Goal: Transaction & Acquisition: Book appointment/travel/reservation

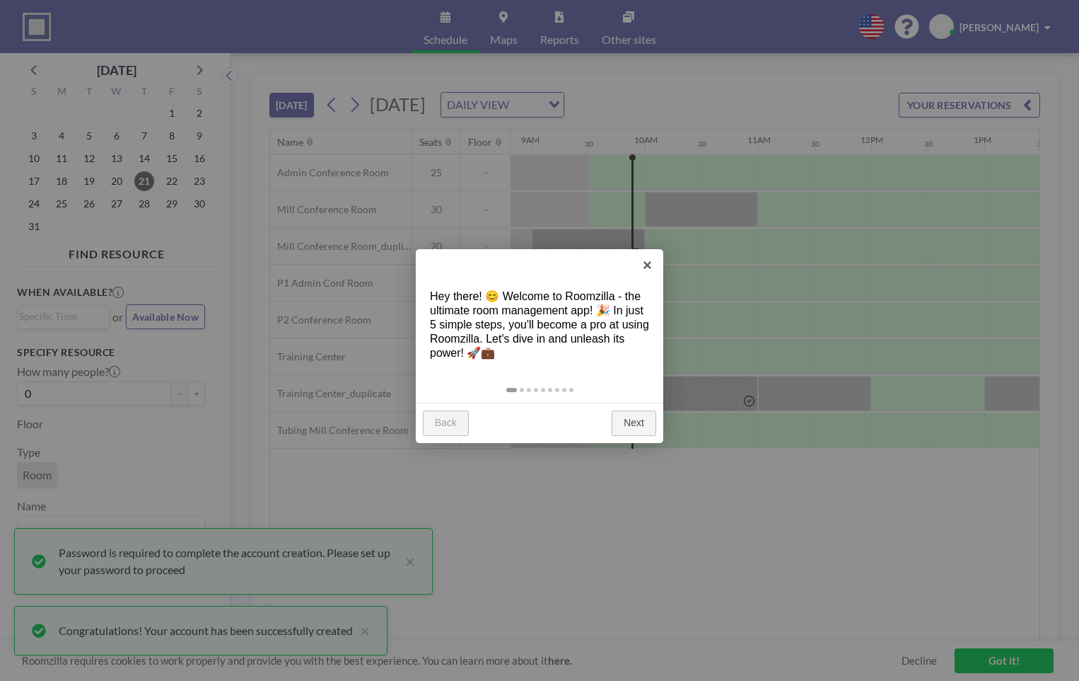
scroll to position [0, 1019]
click at [627, 422] on link "Next" at bounding box center [634, 422] width 45 height 25
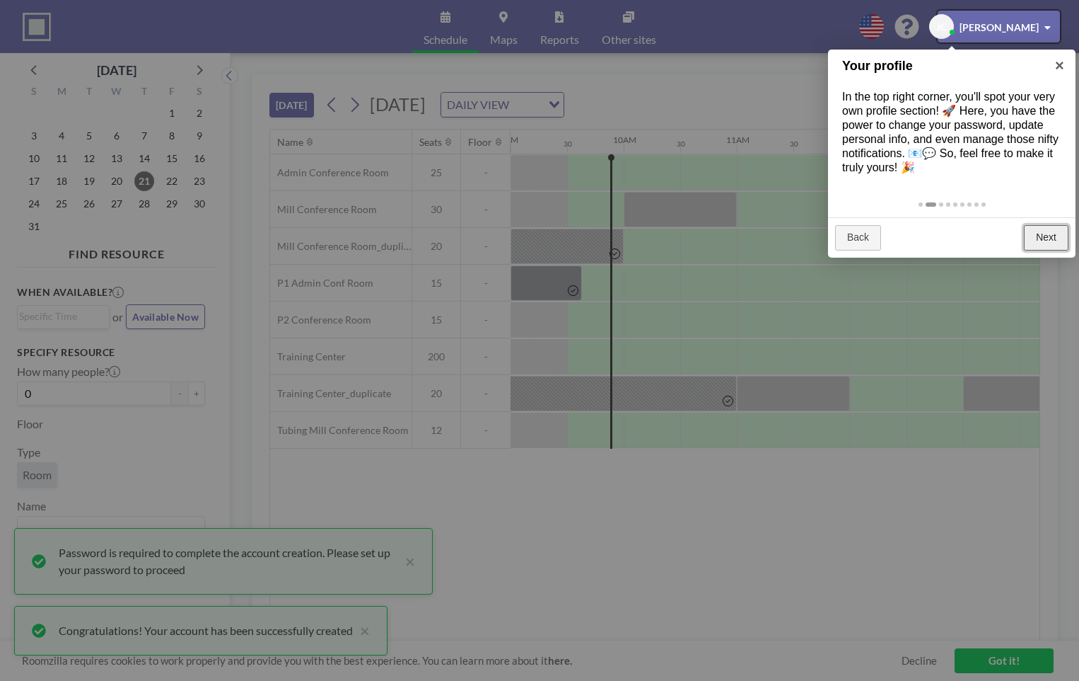
click at [1062, 240] on link "Next" at bounding box center [1046, 237] width 45 height 25
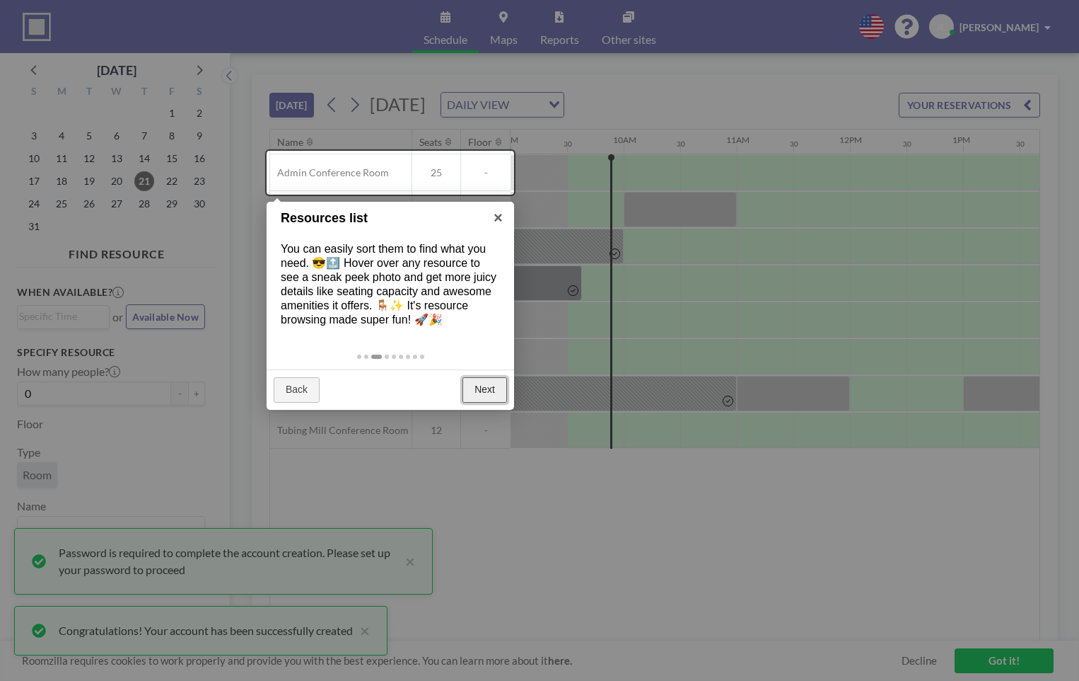
click at [482, 386] on link "Next" at bounding box center [485, 389] width 45 height 25
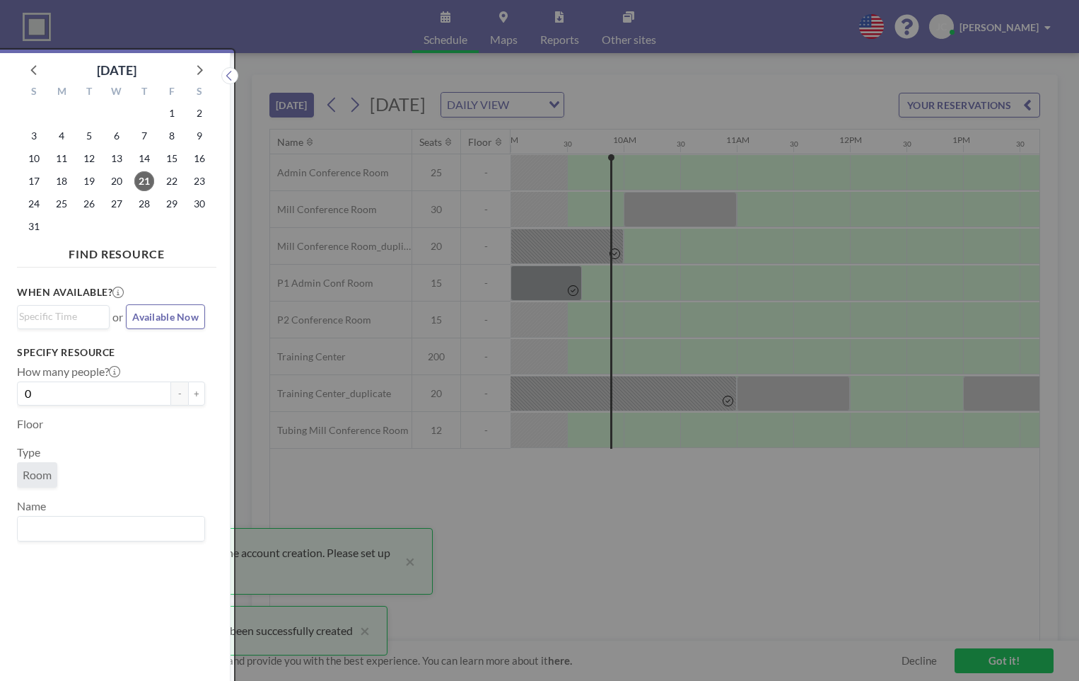
scroll to position [4, 0]
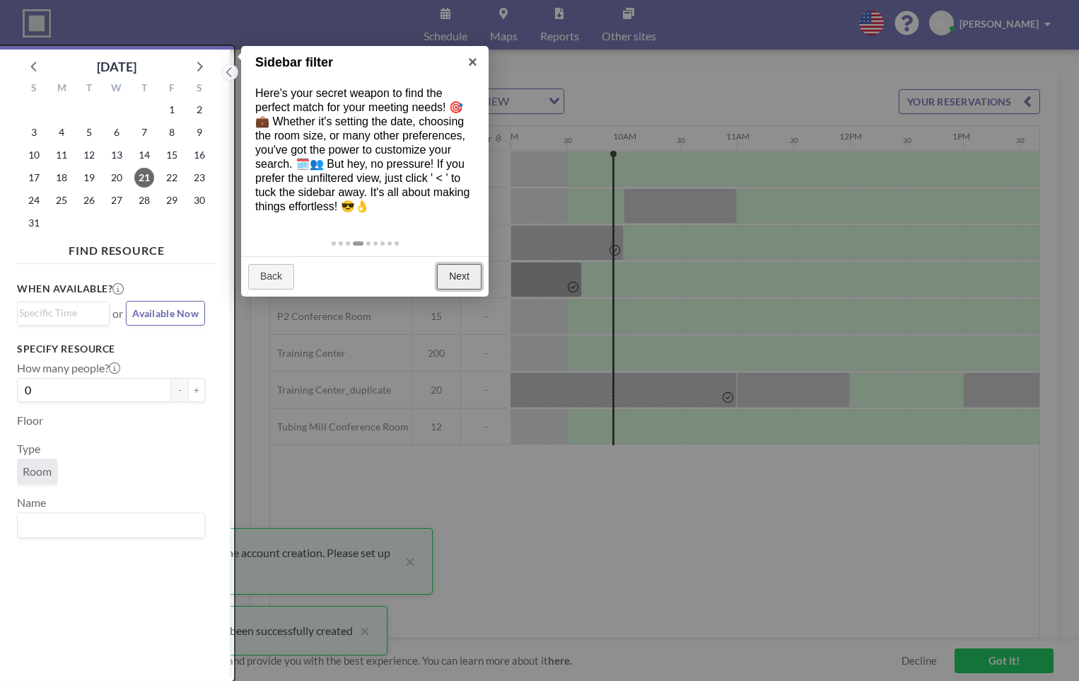
click at [448, 277] on link "Next" at bounding box center [459, 276] width 45 height 25
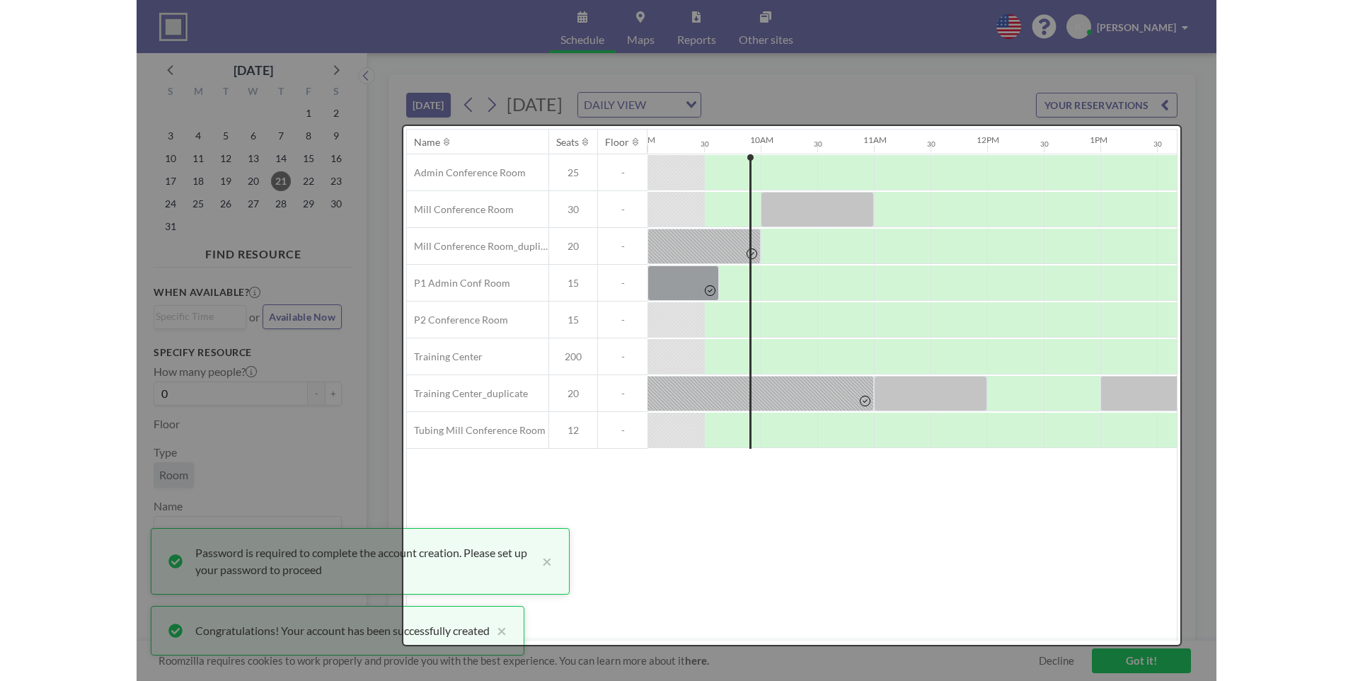
scroll to position [0, 0]
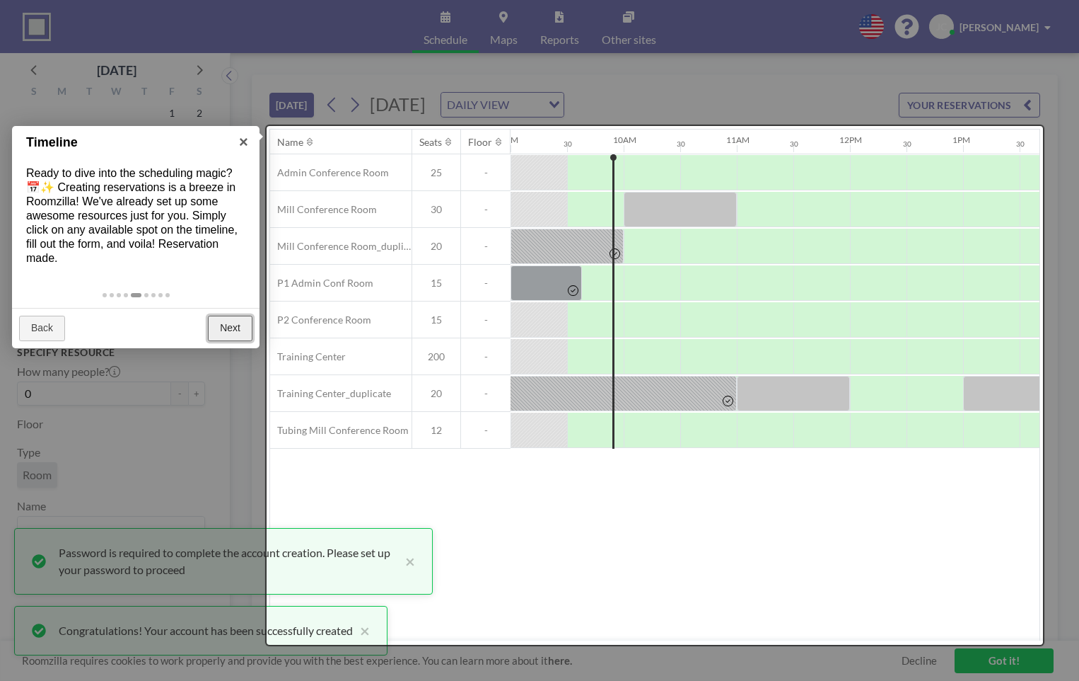
click at [233, 322] on link "Next" at bounding box center [230, 327] width 45 height 25
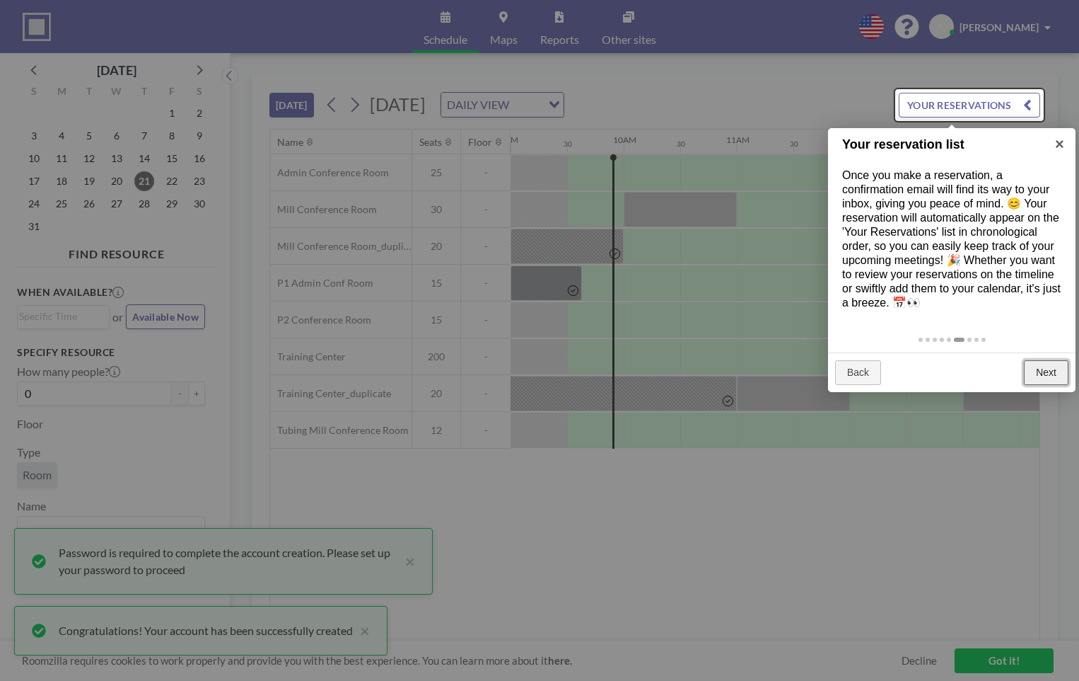
click at [1050, 371] on link "Next" at bounding box center [1046, 372] width 45 height 25
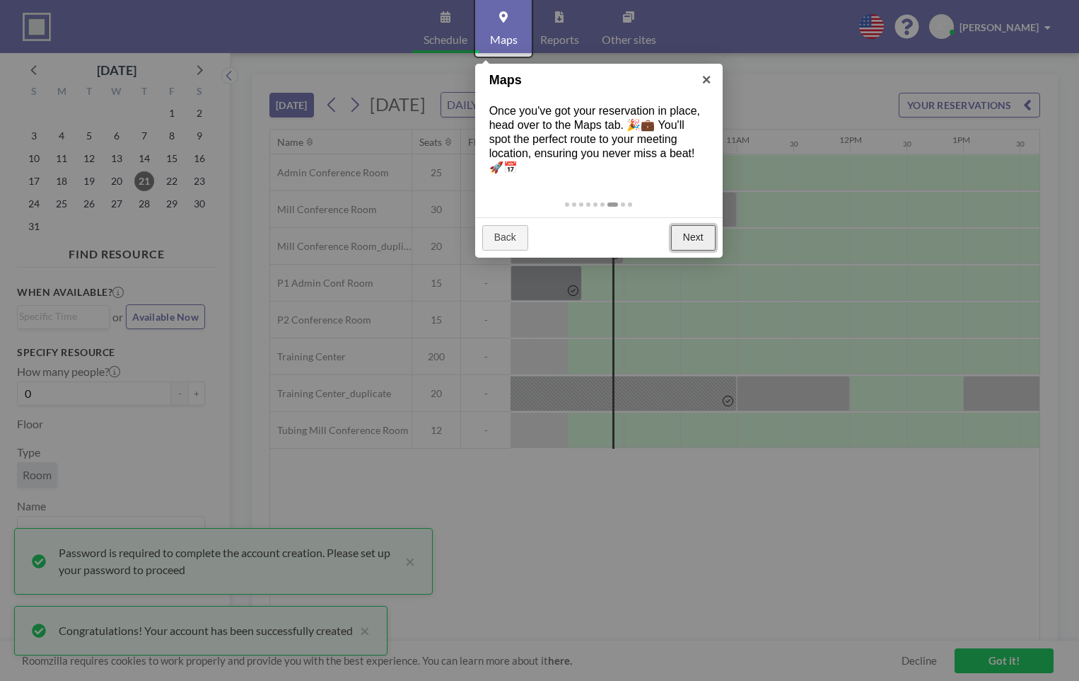
click at [689, 227] on link "Next" at bounding box center [693, 237] width 45 height 25
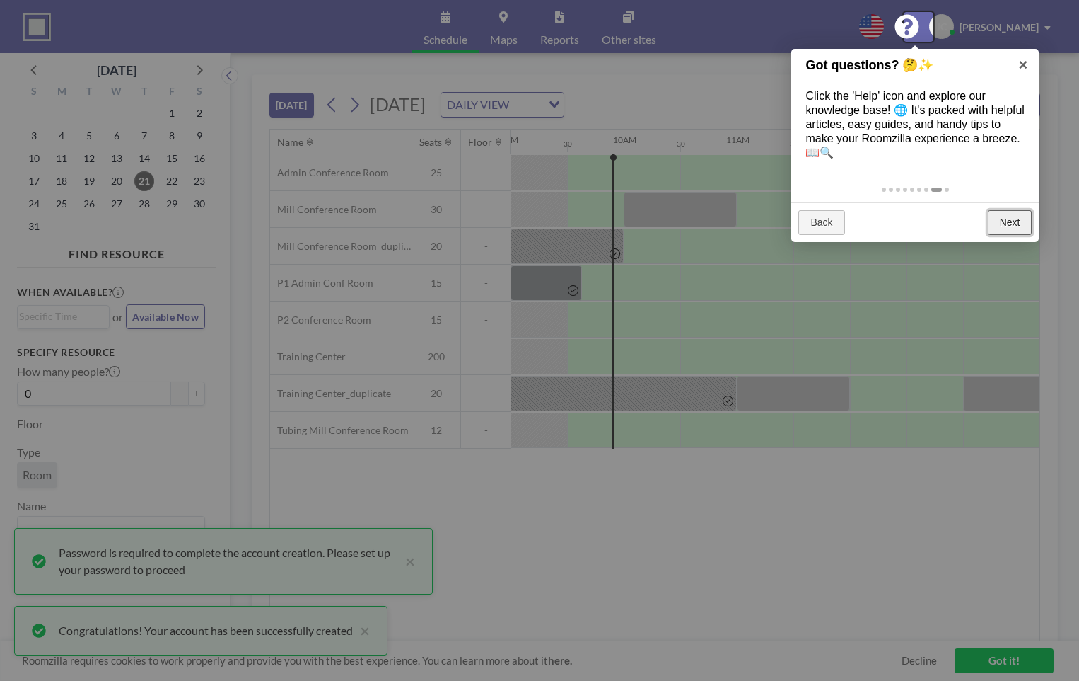
click at [1010, 217] on link "Next" at bounding box center [1010, 222] width 45 height 25
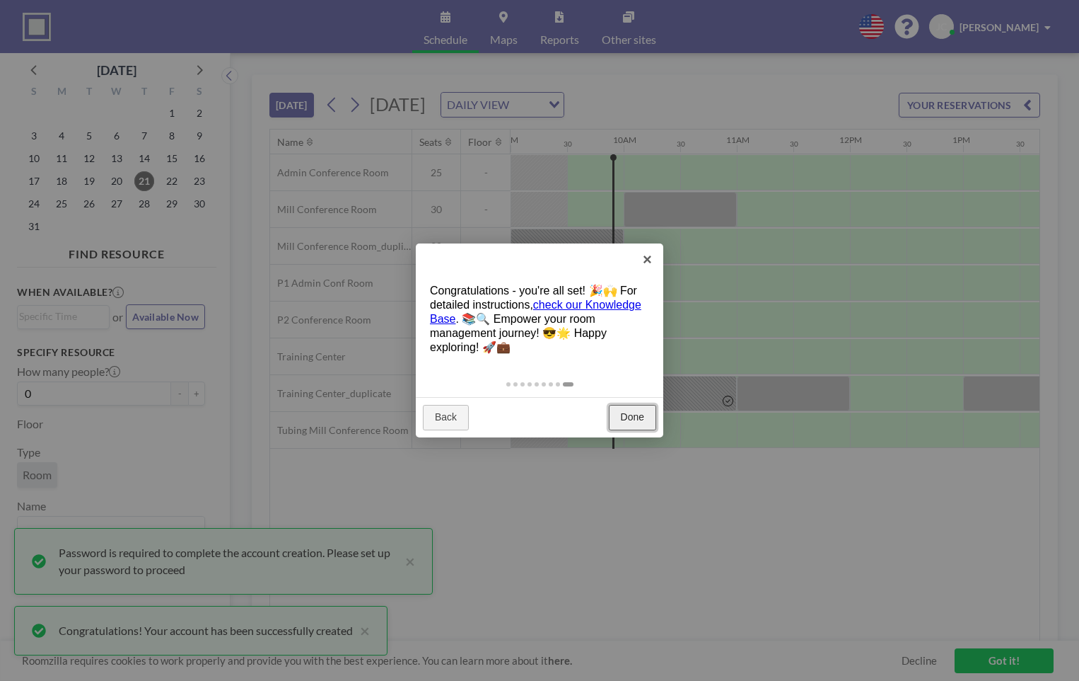
click at [625, 415] on link "Done" at bounding box center [632, 417] width 47 height 25
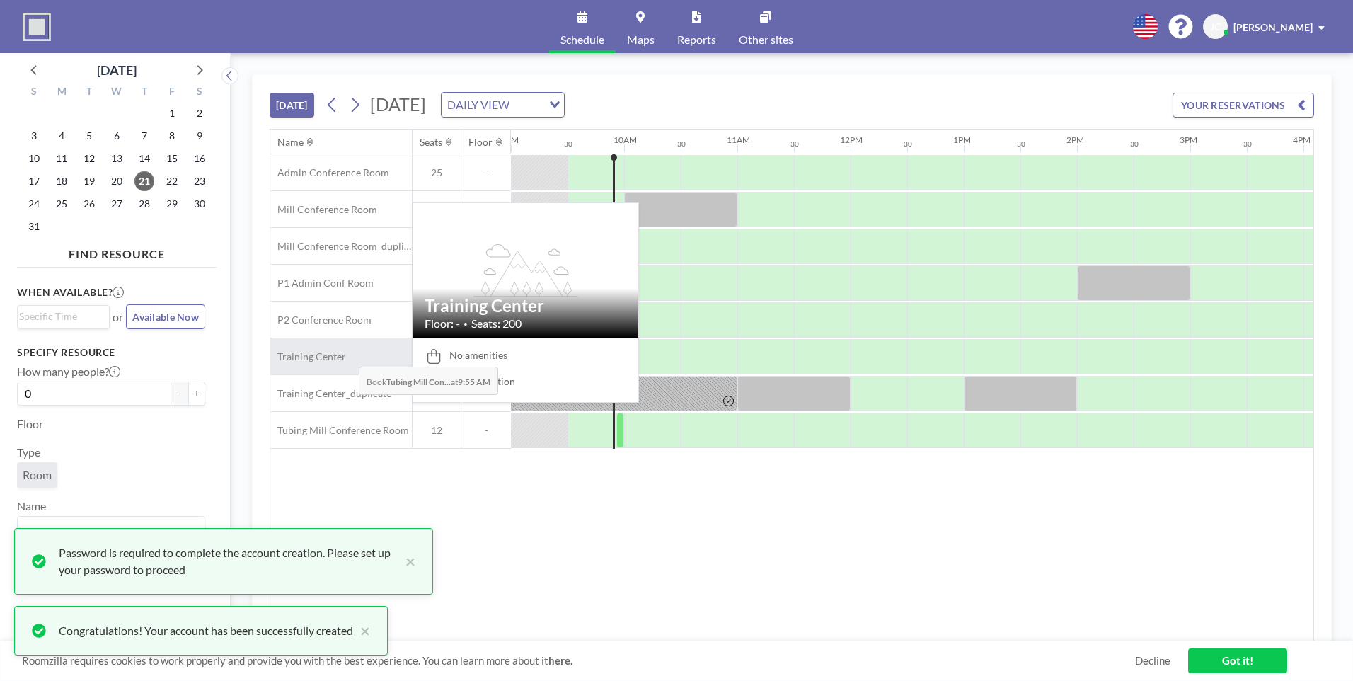
click at [347, 356] on div "Training Center" at bounding box center [340, 356] width 141 height 36
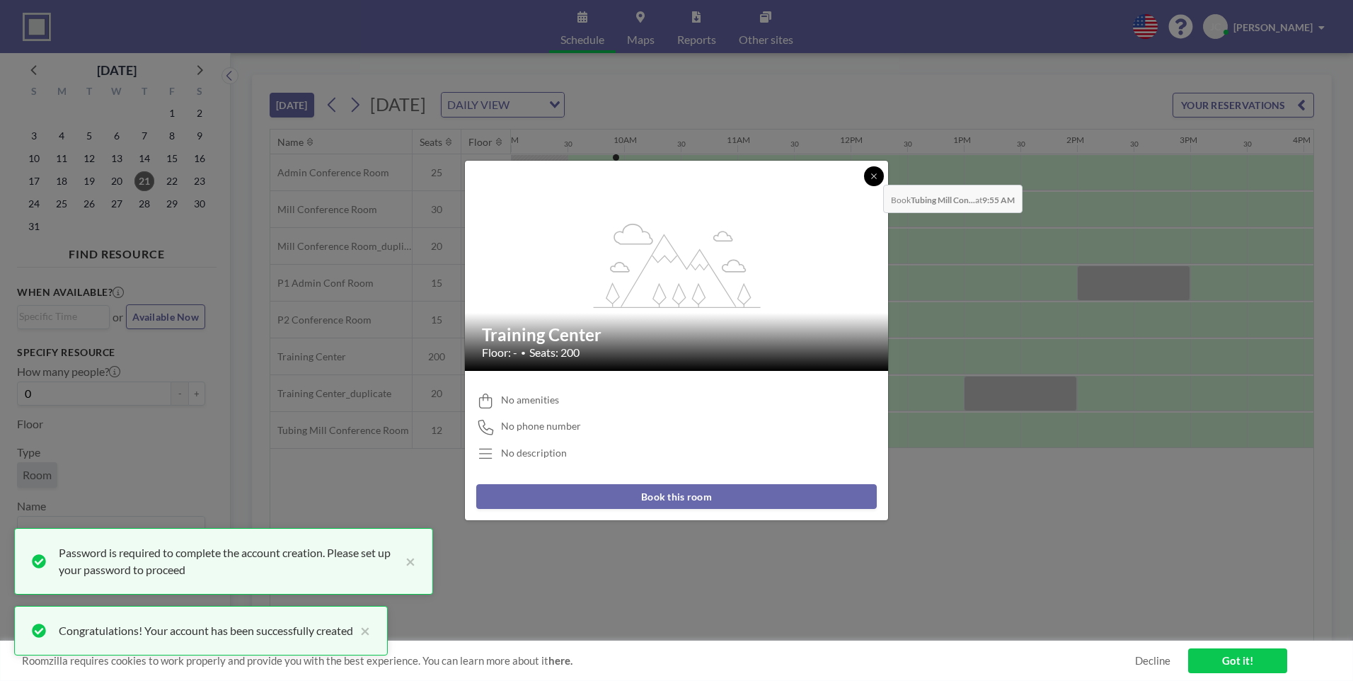
click at [872, 174] on icon at bounding box center [873, 175] width 5 height 5
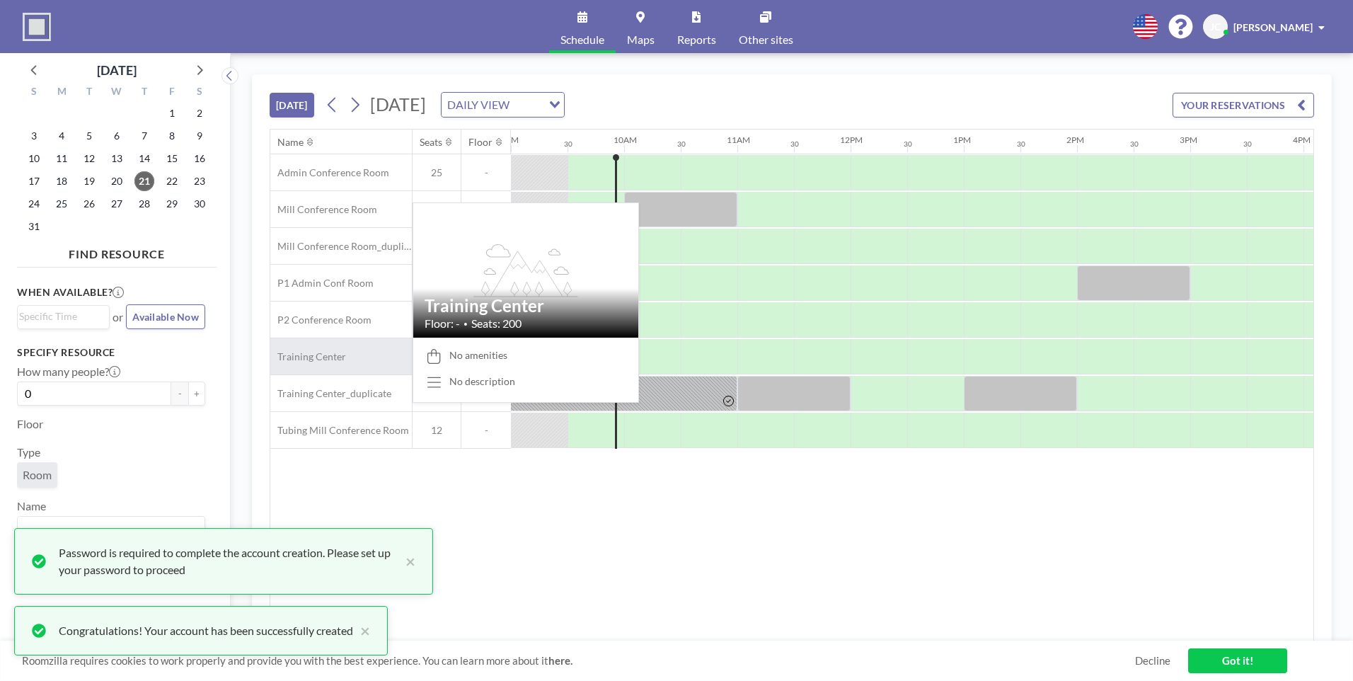
click at [348, 350] on div "Training Center" at bounding box center [340, 356] width 141 height 36
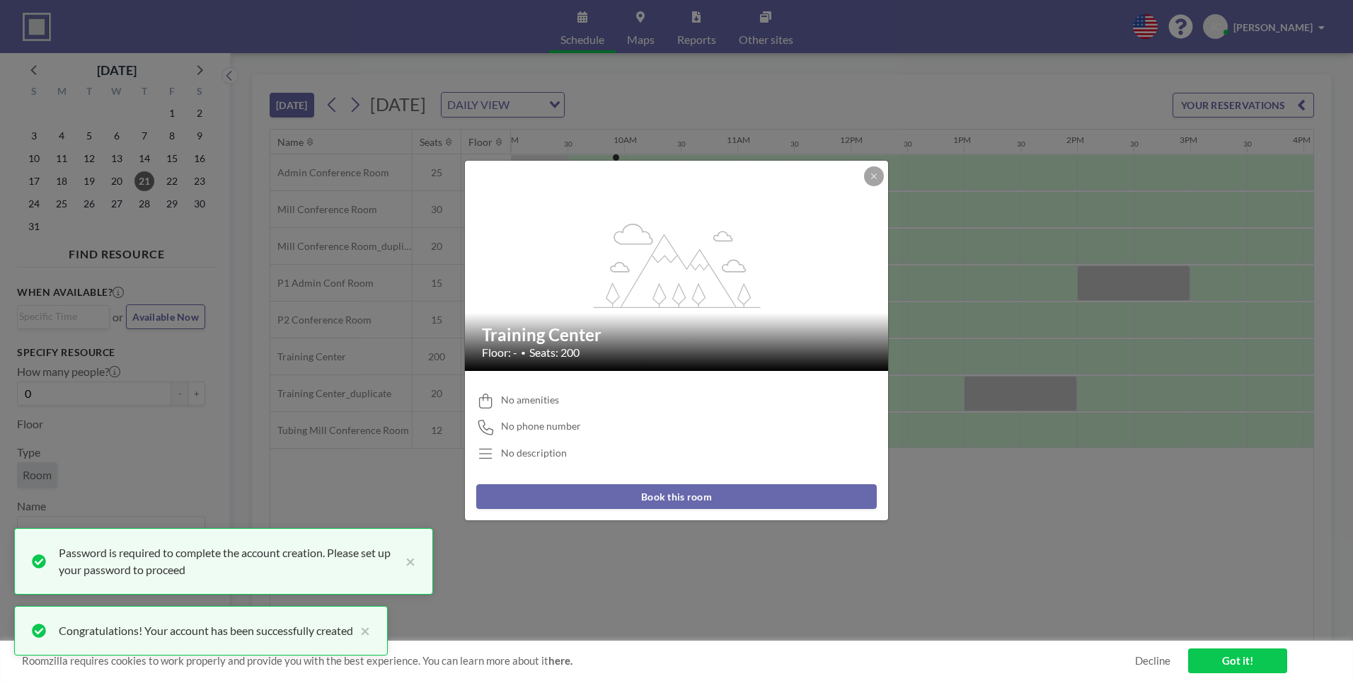
click at [767, 504] on button "Book this room" at bounding box center [676, 496] width 400 height 25
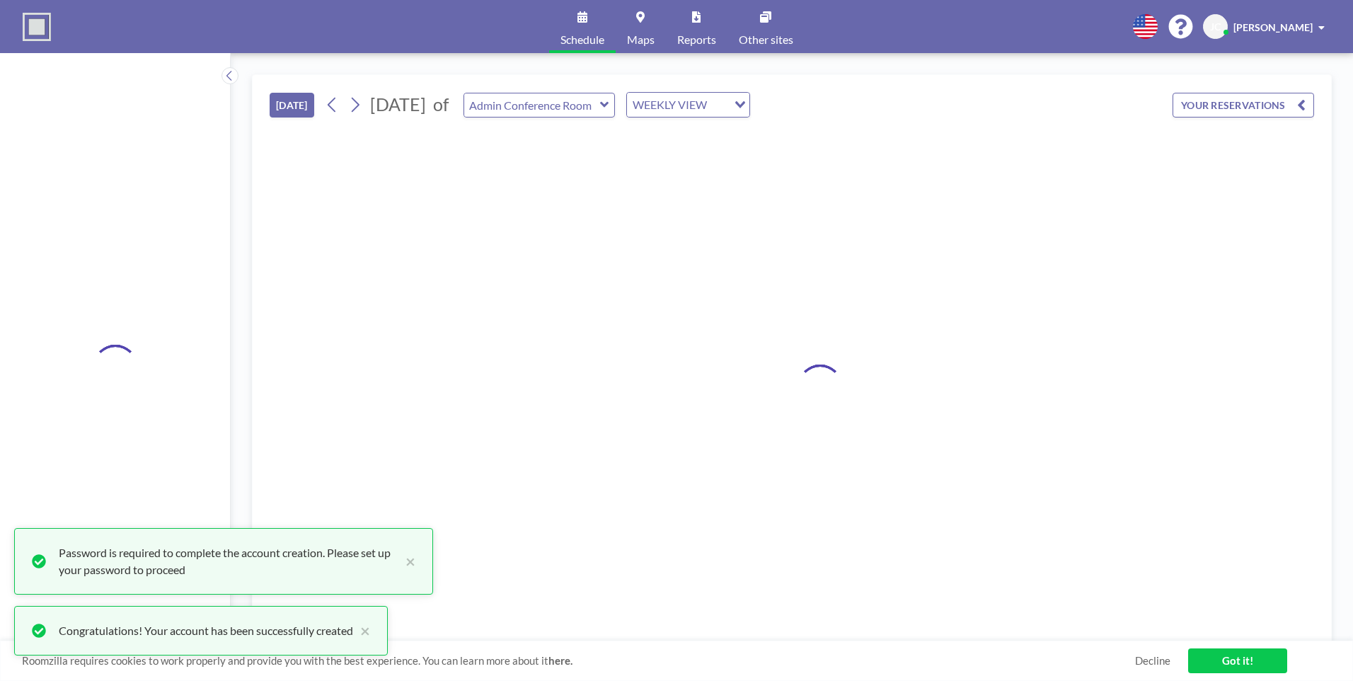
type input "Training Center"
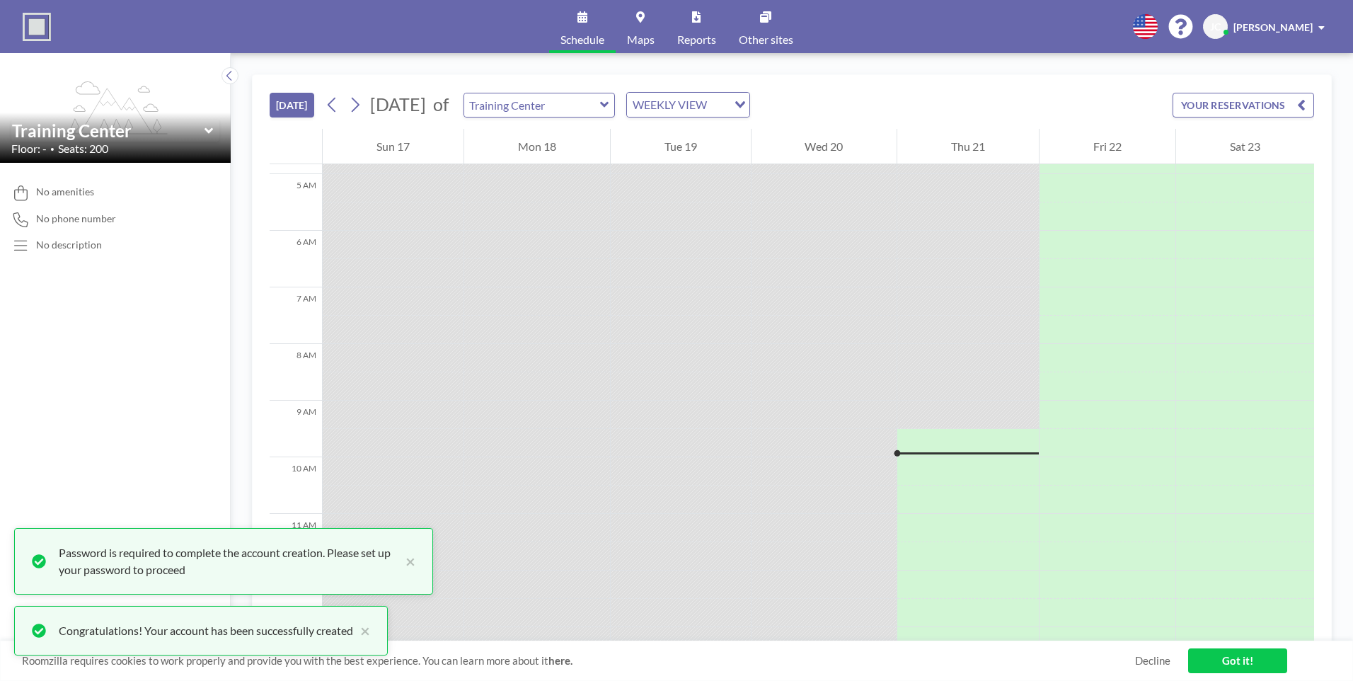
scroll to position [509, 0]
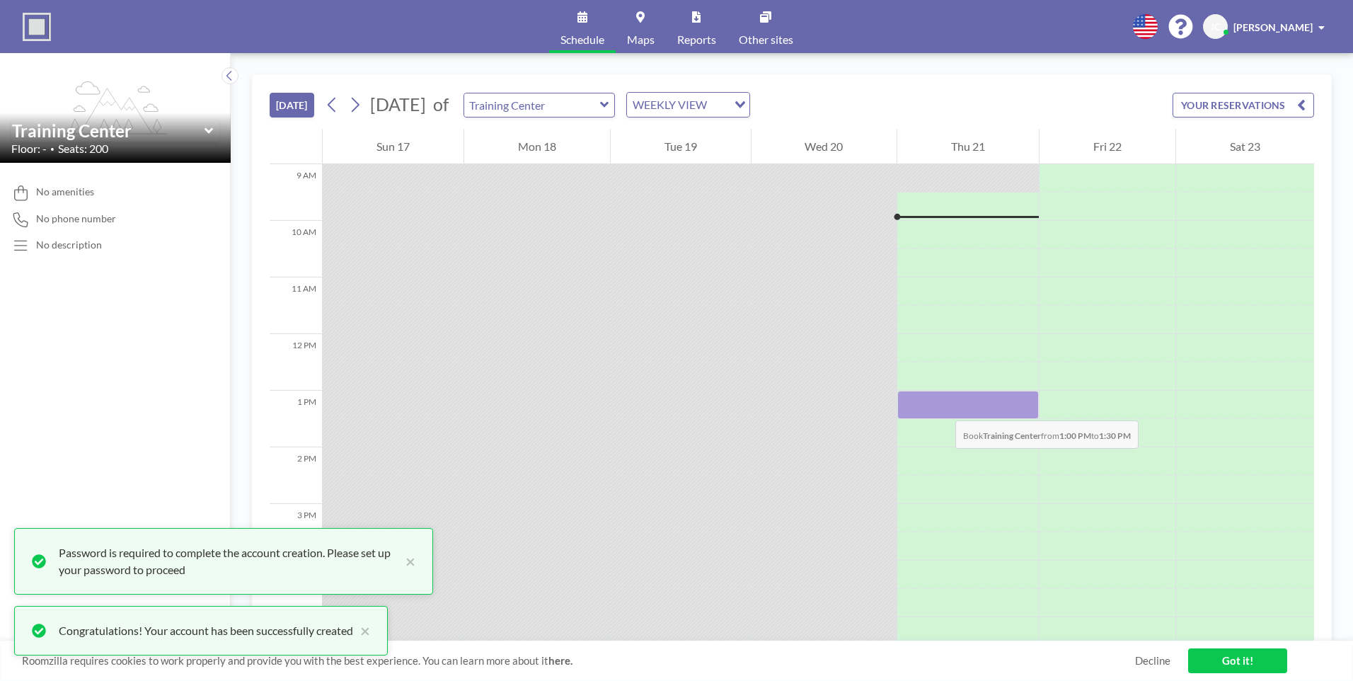
click at [941, 406] on div at bounding box center [967, 404] width 141 height 28
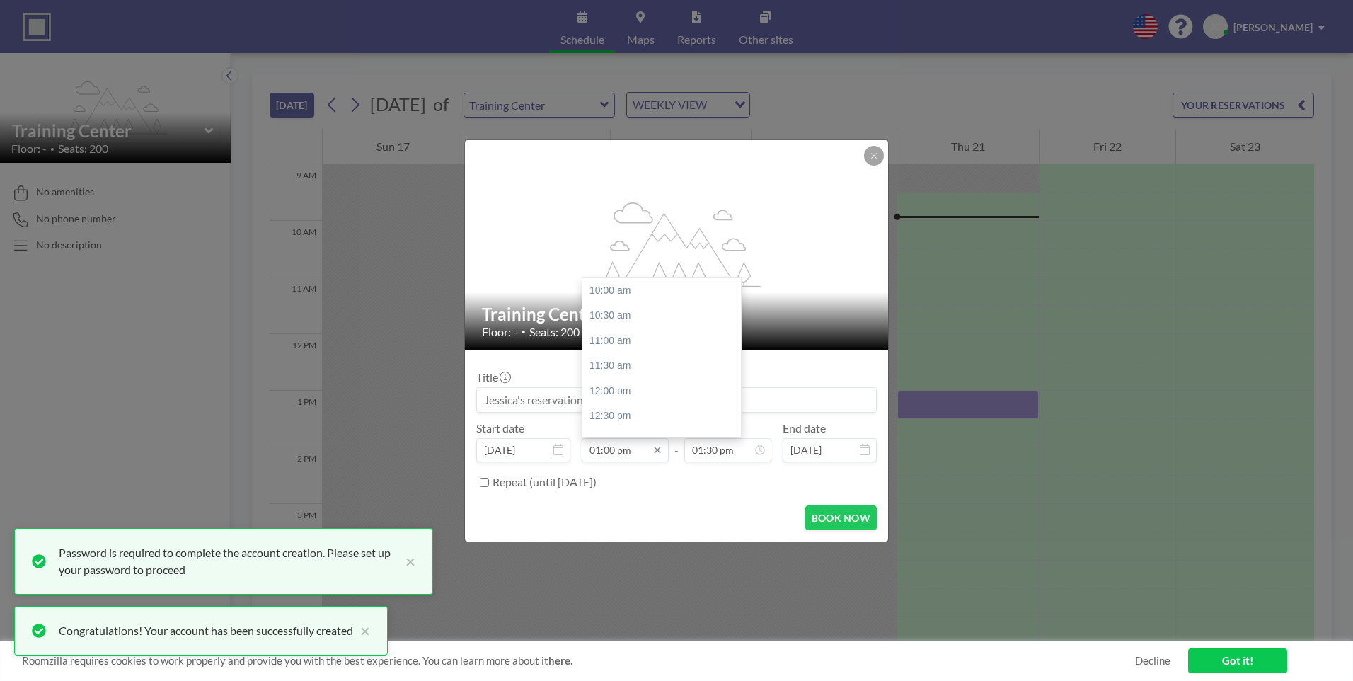
scroll to position [151, 0]
click at [624, 318] on div "01:30 pm" at bounding box center [665, 315] width 166 height 25
type input "01:30 pm"
click at [656, 451] on icon at bounding box center [657, 449] width 6 height 6
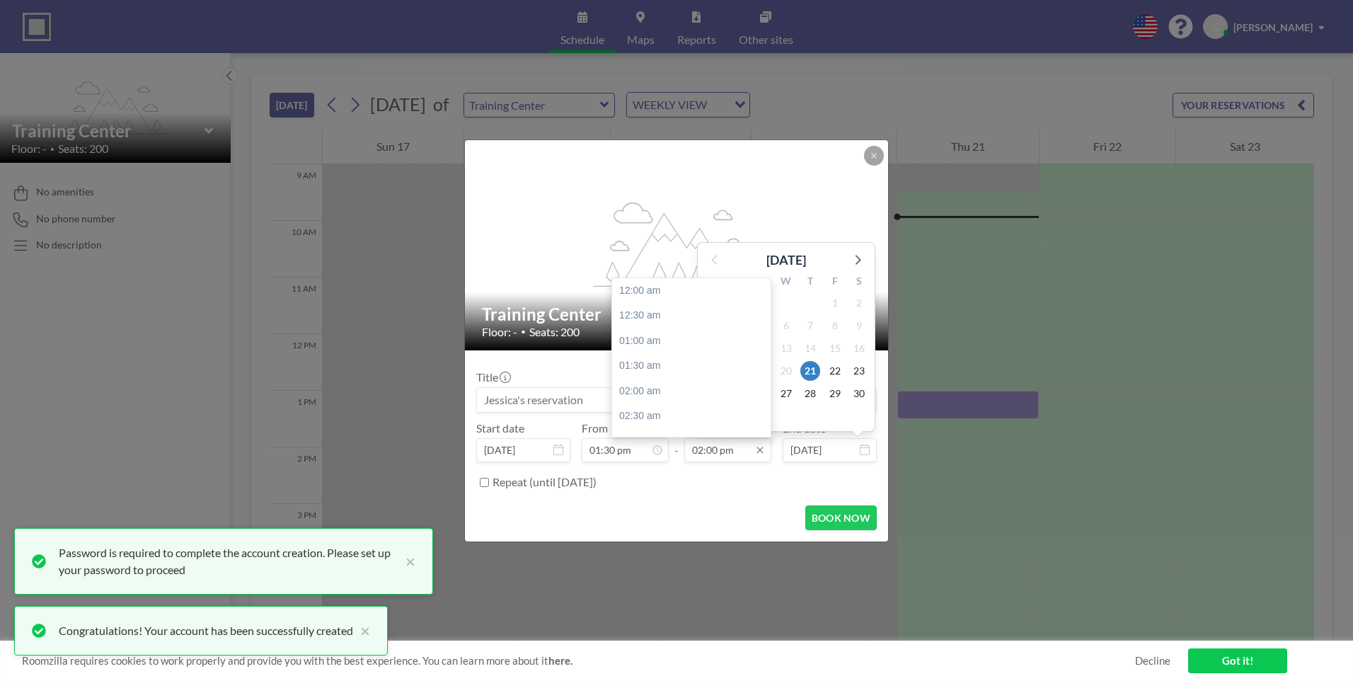
scroll to position [705, 0]
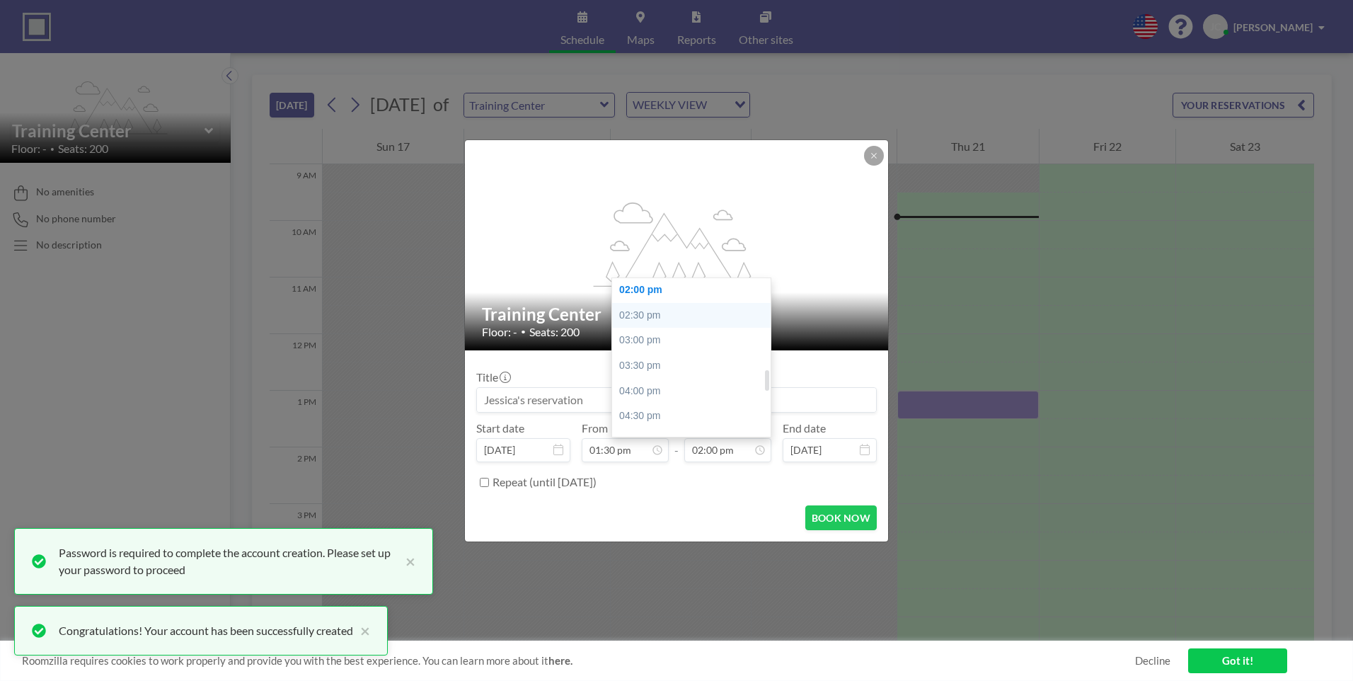
click at [660, 318] on div "02:30 pm" at bounding box center [695, 315] width 166 height 25
type input "02:30 pm"
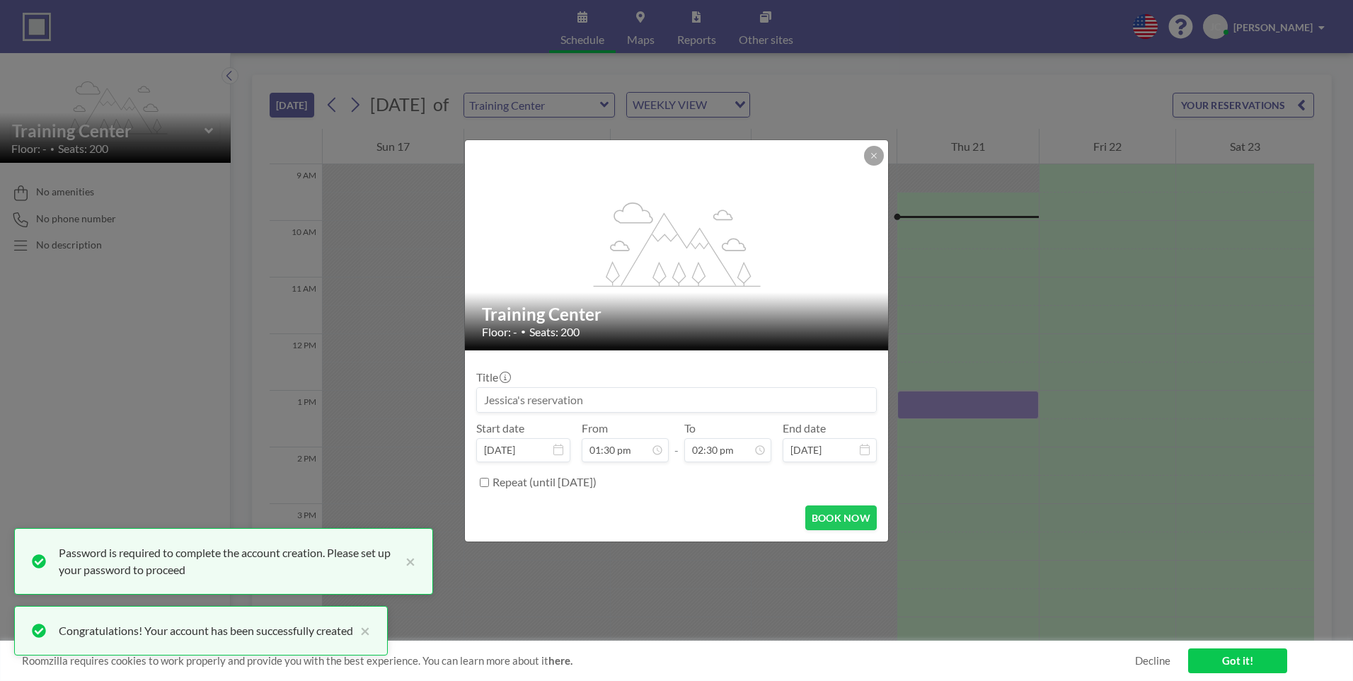
scroll to position [0, 0]
click at [826, 522] on button "BOOK NOW" at bounding box center [840, 517] width 71 height 25
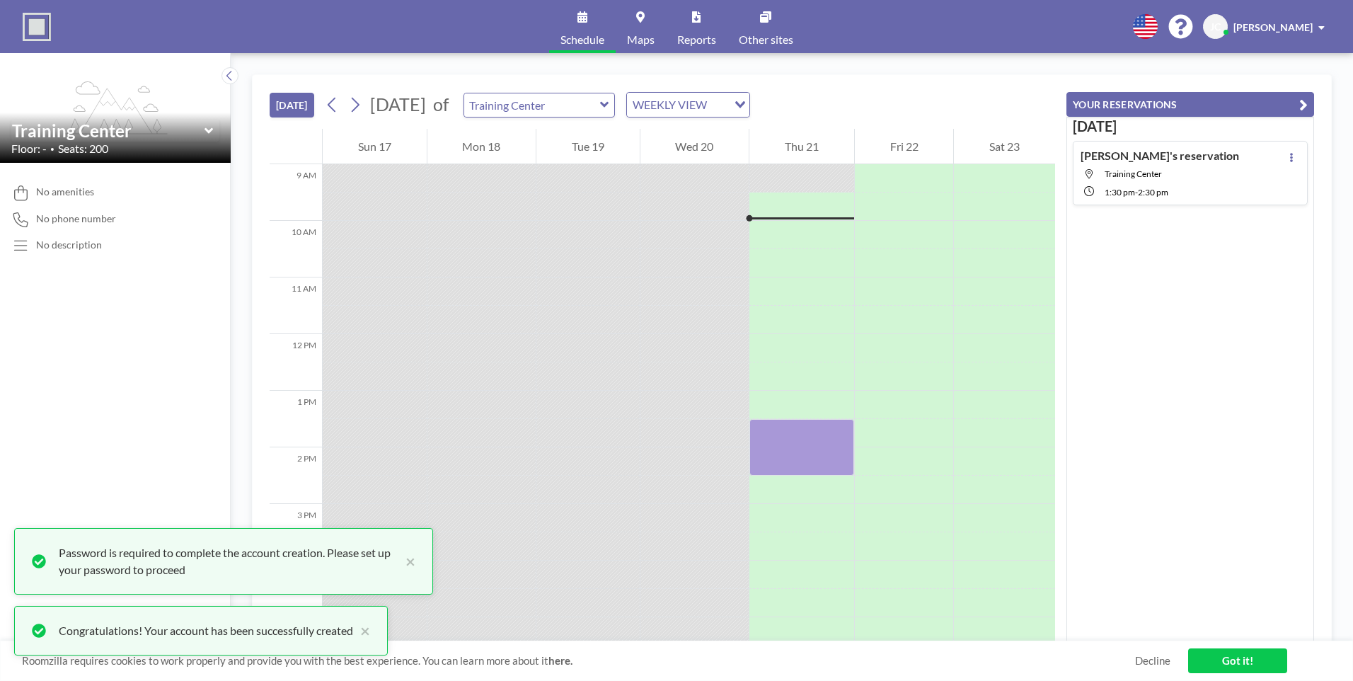
click at [1079, 666] on link "Got it!" at bounding box center [1237, 660] width 99 height 25
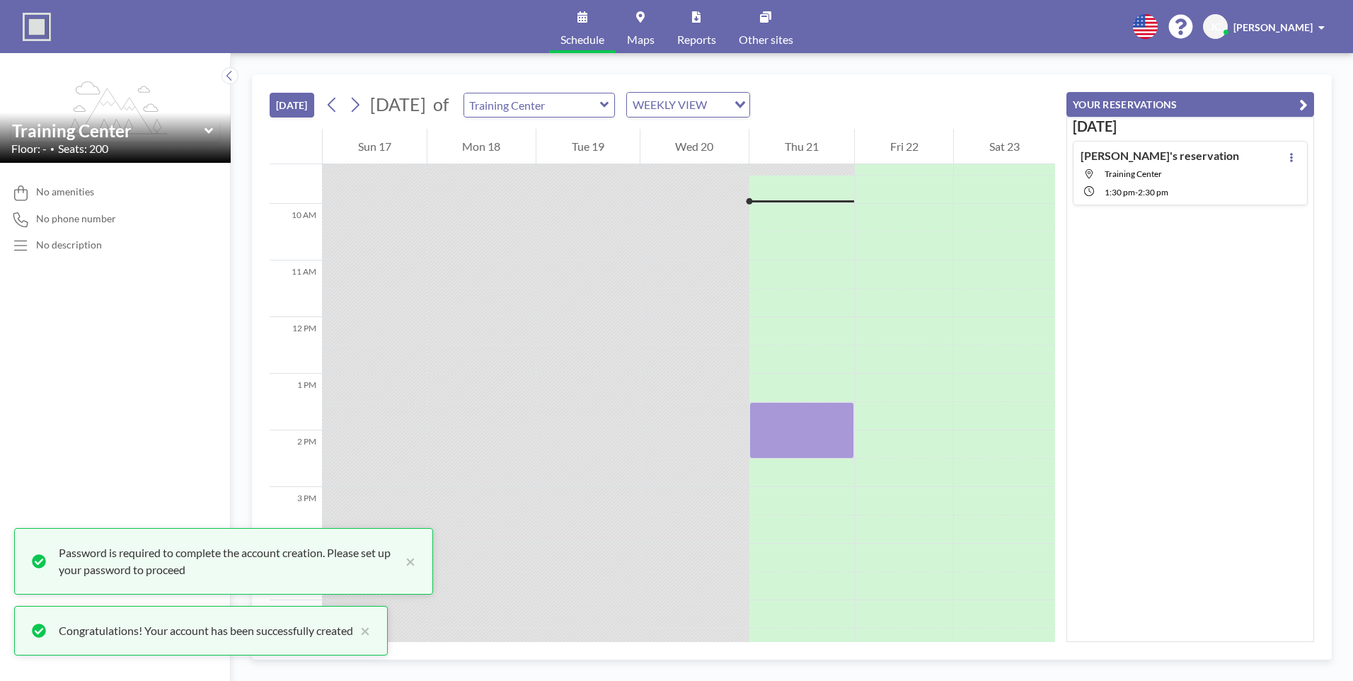
scroll to position [580, 0]
